Goal: Information Seeking & Learning: Learn about a topic

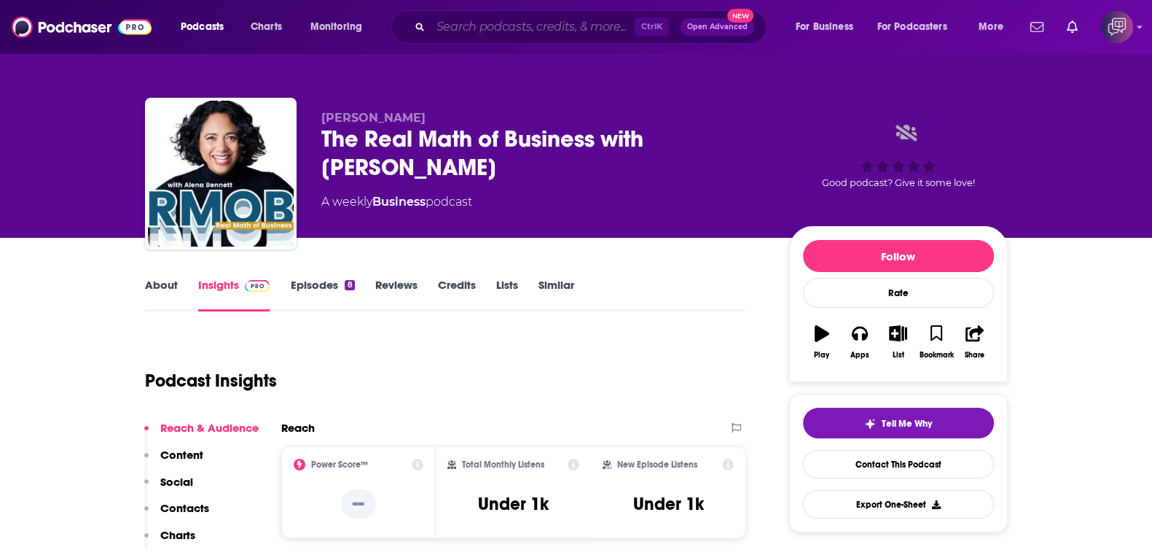
click at [592, 22] on input "Search podcasts, credits, & more..." at bounding box center [533, 26] width 204 height 23
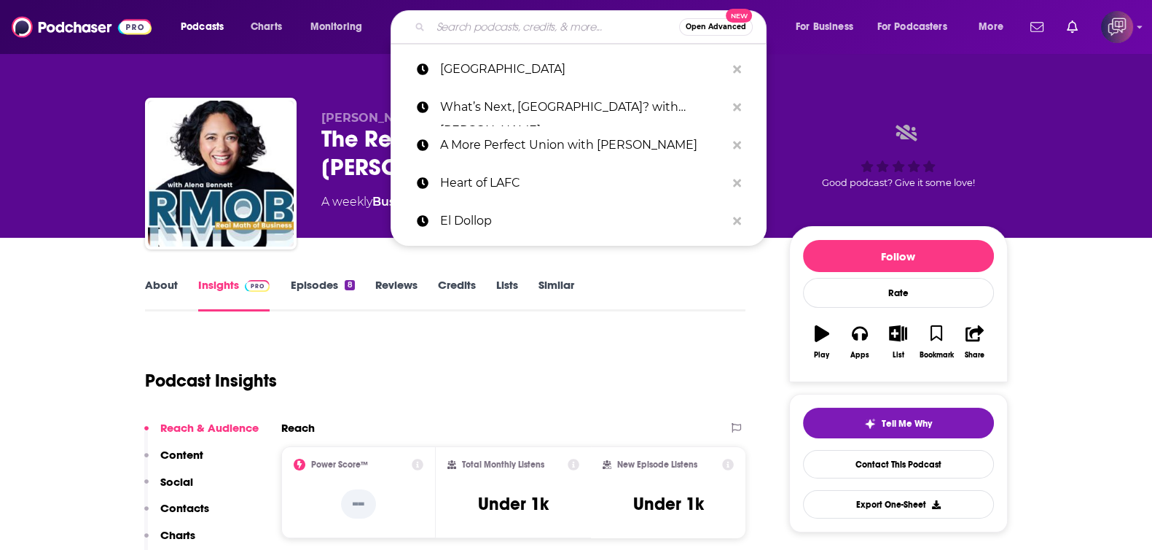
paste input "charlie@workwithgusto.co.uk"
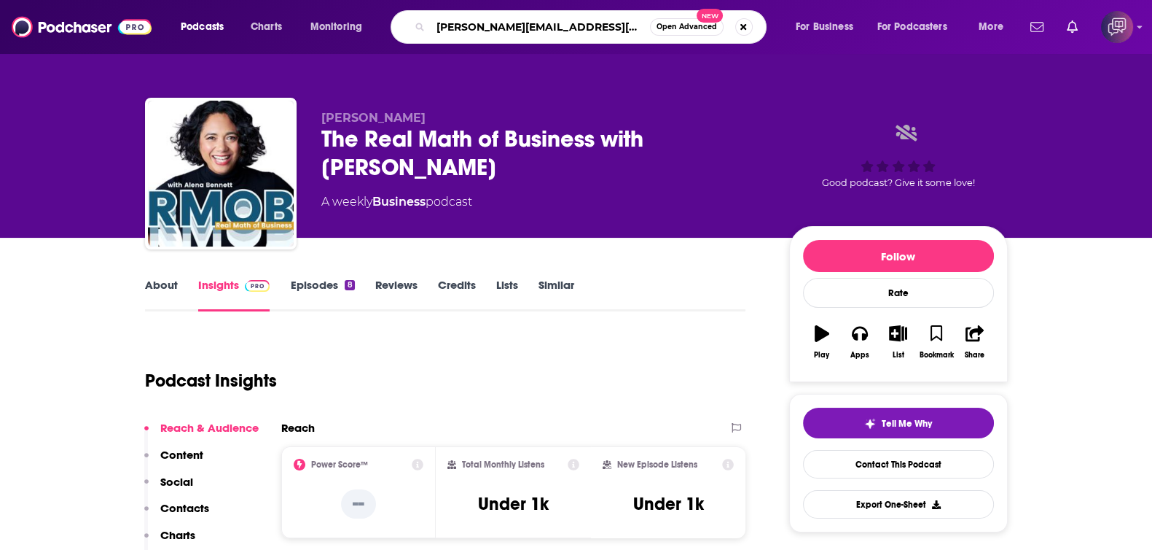
type input "charlie@workwithgusto.co.uk"
click at [674, 27] on span "Open Advanced" at bounding box center [687, 26] width 60 height 7
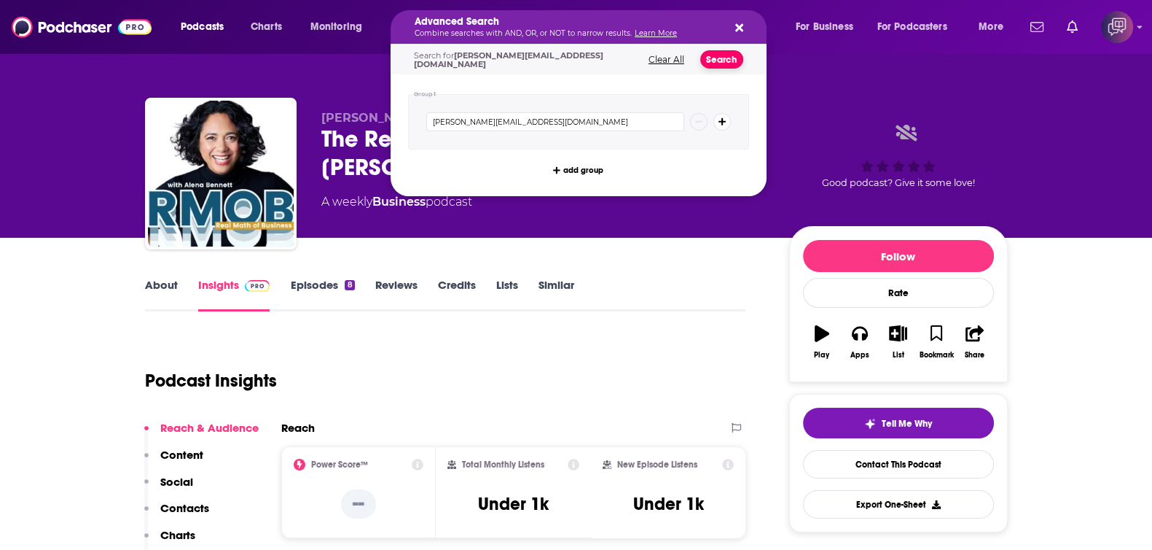
click at [715, 63] on button "Search" at bounding box center [721, 59] width 43 height 18
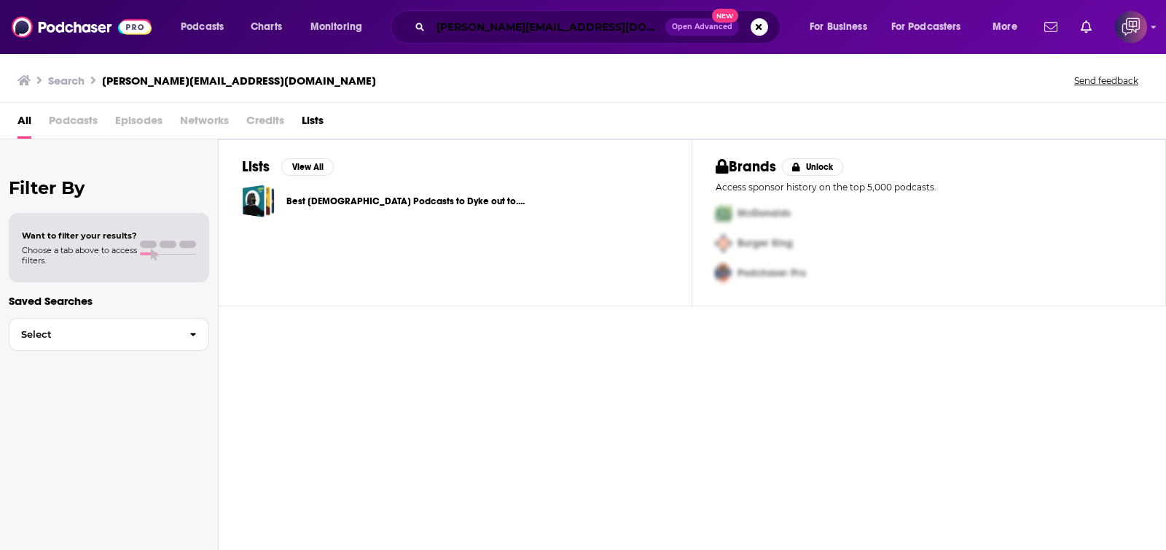
click at [538, 31] on input "charlie@workwithgusto.co.uk" at bounding box center [548, 26] width 235 height 23
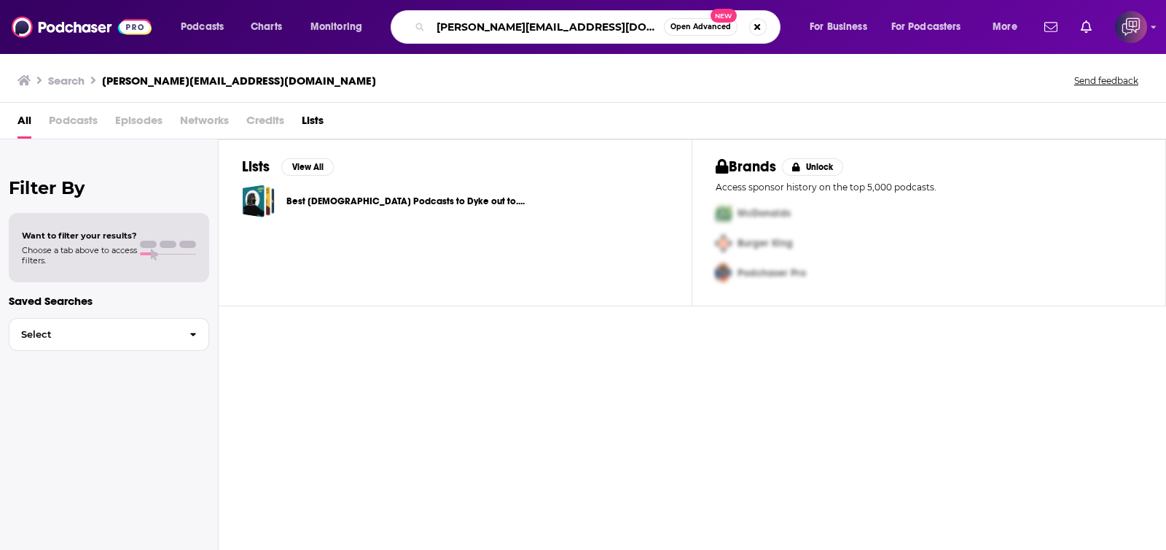
paste input "The Responsible Edge Podcast"
type input "The Responsible Edge Podcast"
click at [678, 33] on button "Open Advanced New" at bounding box center [701, 26] width 74 height 17
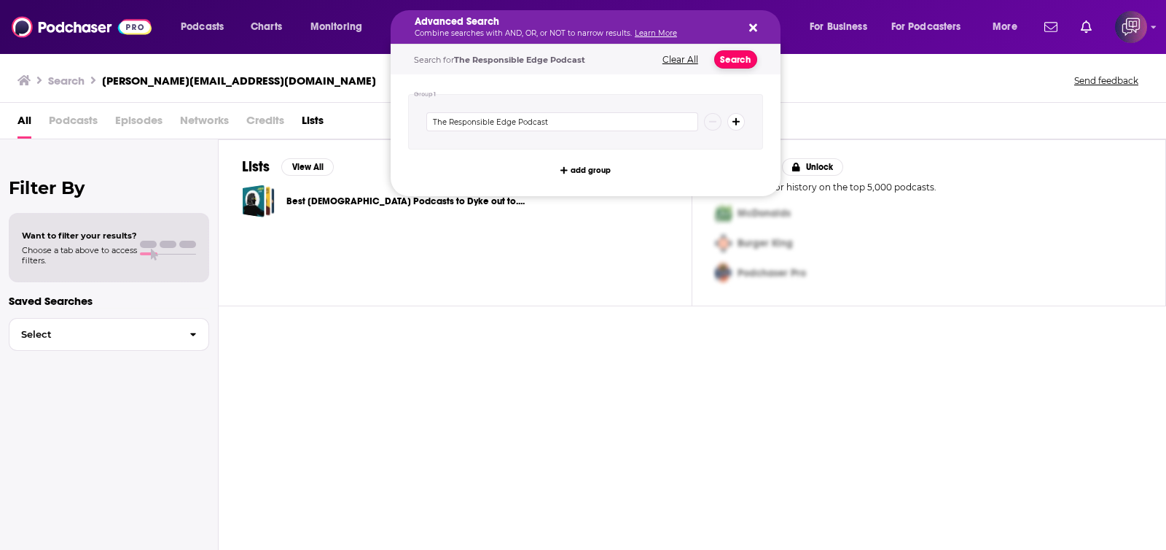
click at [719, 60] on button "Search" at bounding box center [735, 59] width 43 height 18
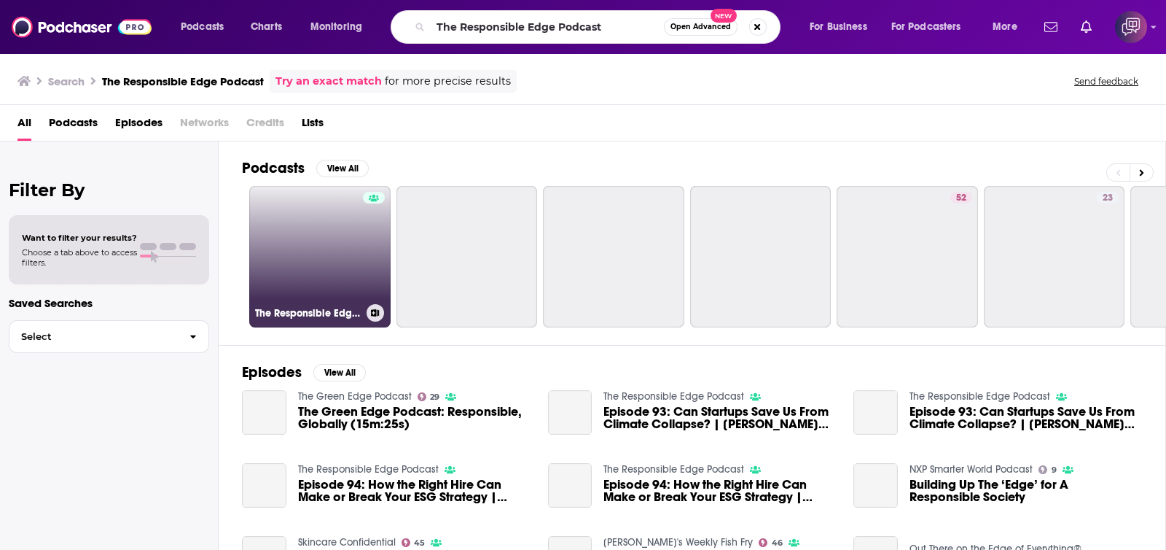
click at [324, 258] on link "The Responsible Edge Podcast" at bounding box center [319, 256] width 141 height 141
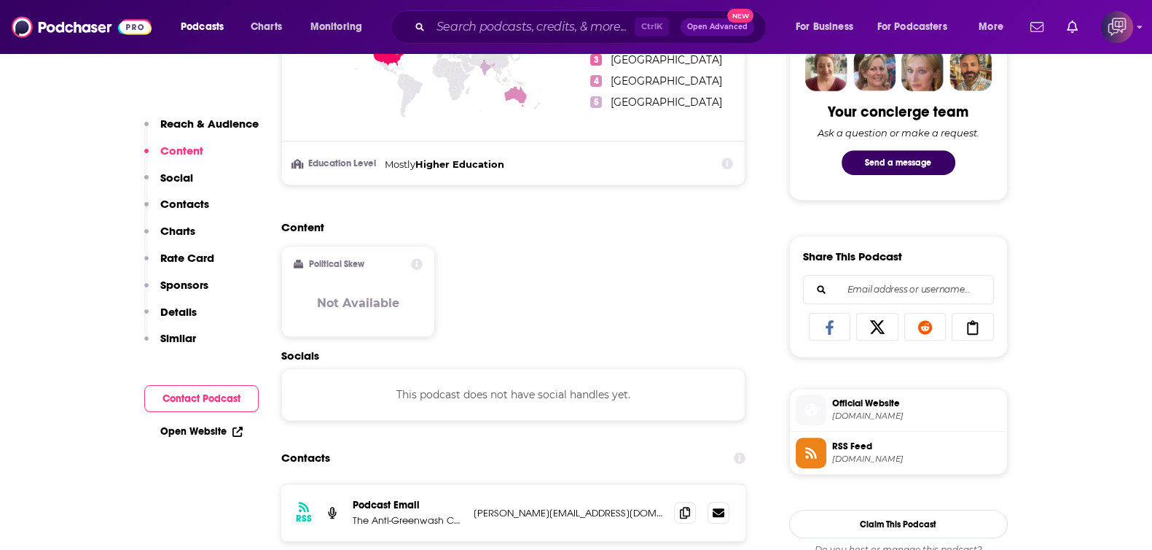
scroll to position [820, 0]
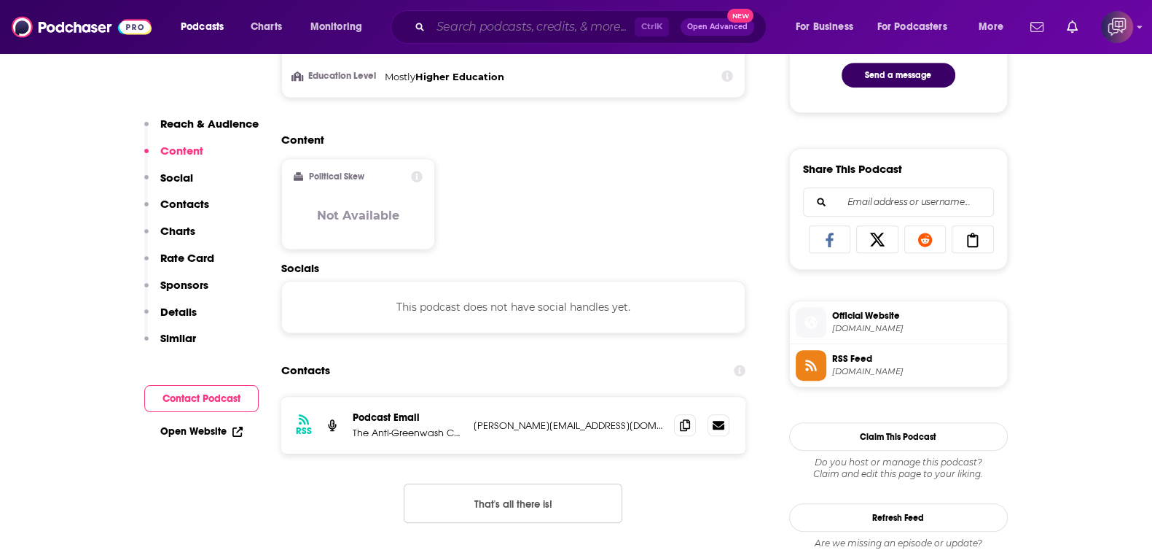
click at [607, 31] on input "Search podcasts, credits, & more..." at bounding box center [533, 26] width 204 height 23
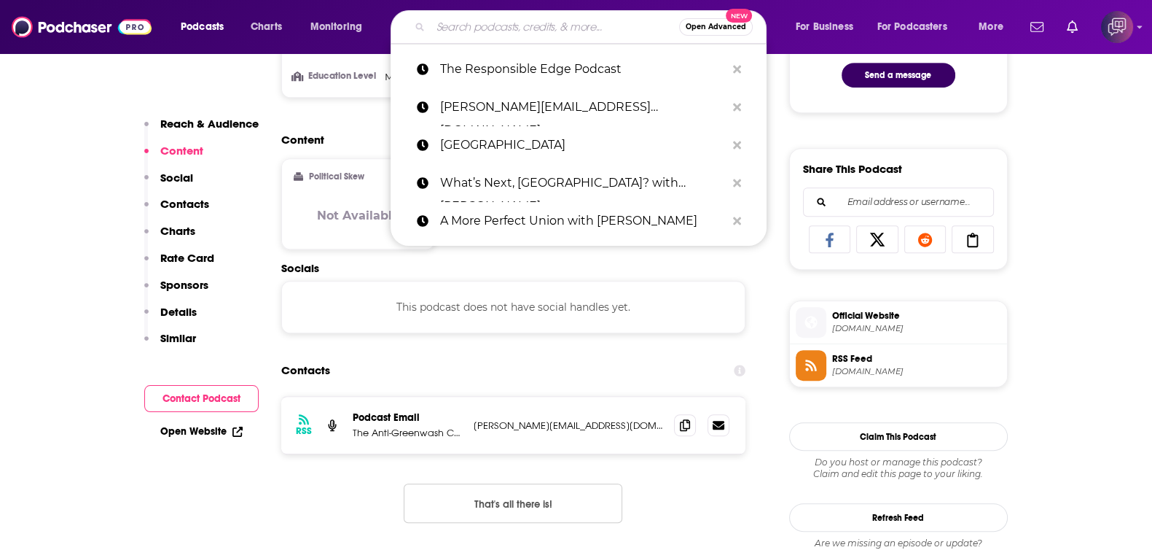
paste input "Dave Wakeman's The Business of Fun Podcast"
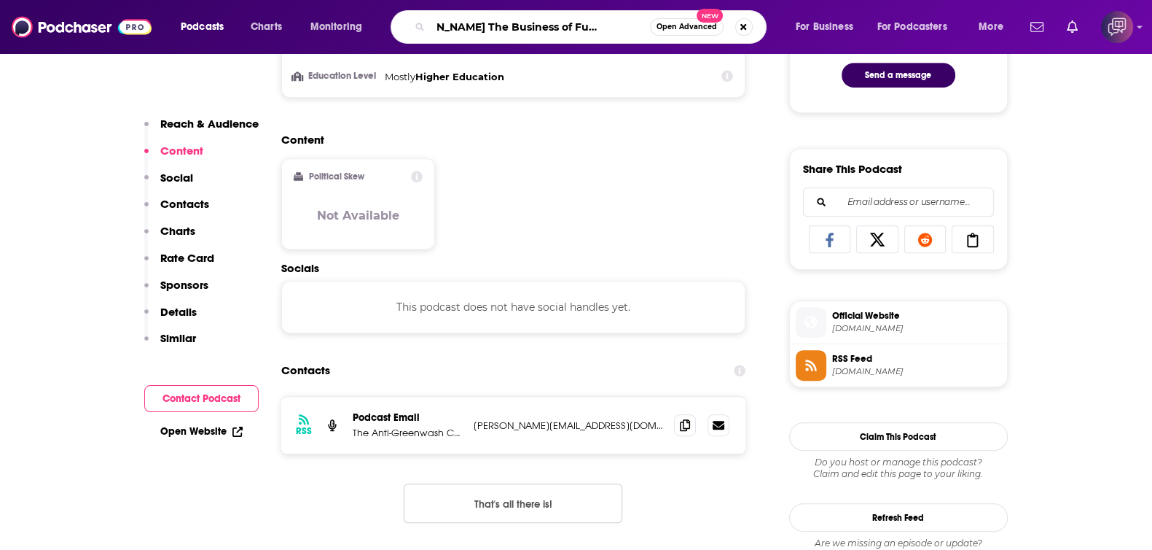
type input "Dave Wakeman's The Business of Fun Podcast"
click at [675, 25] on span "Open Advanced" at bounding box center [687, 26] width 60 height 7
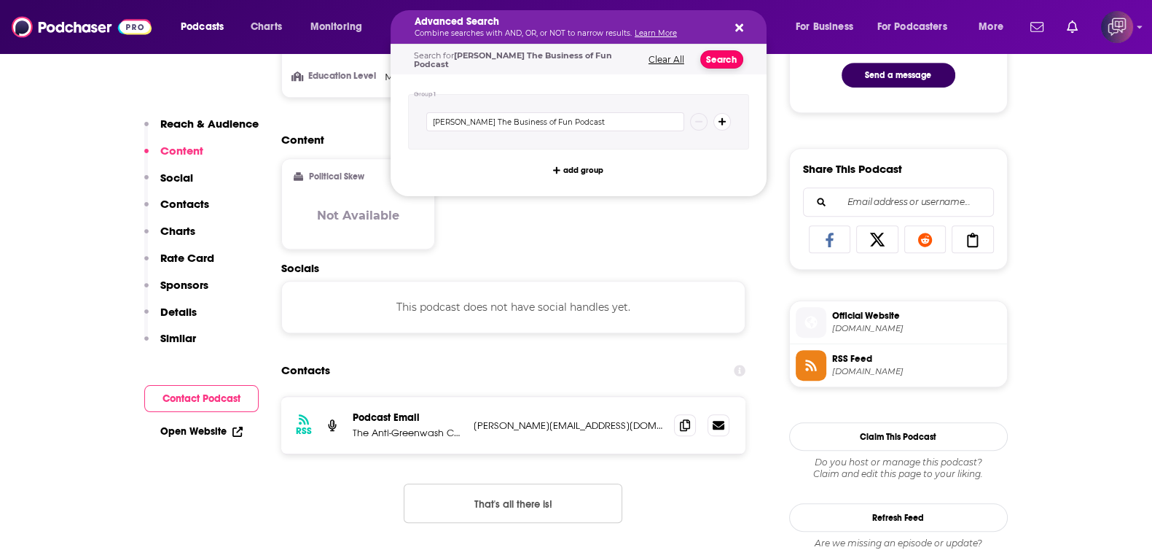
click at [710, 55] on button "Search" at bounding box center [721, 59] width 43 height 18
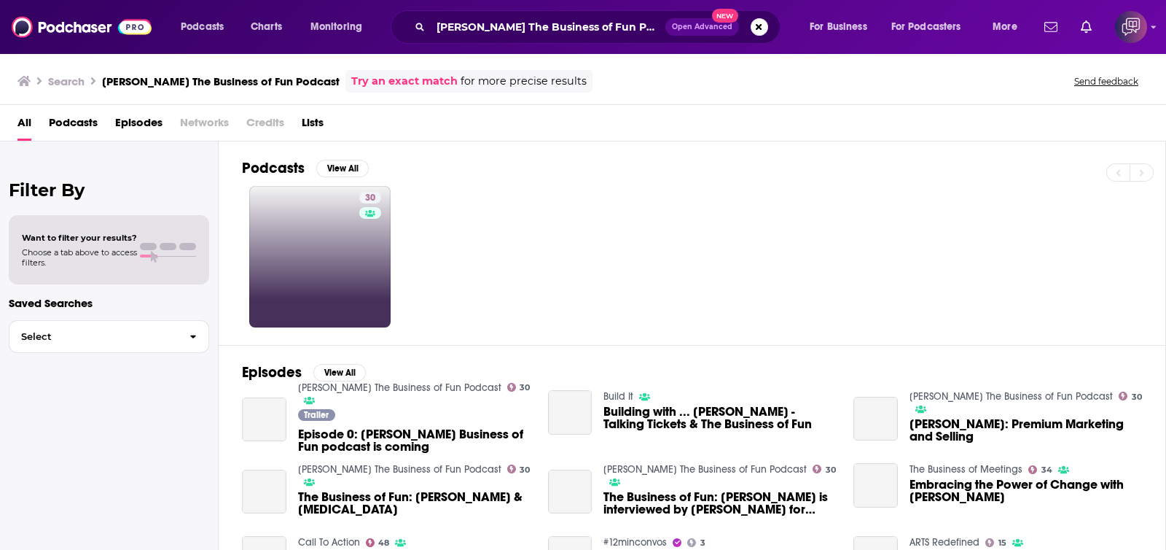
click at [339, 245] on link "30" at bounding box center [319, 256] width 141 height 141
